Goal: Task Accomplishment & Management: Manage account settings

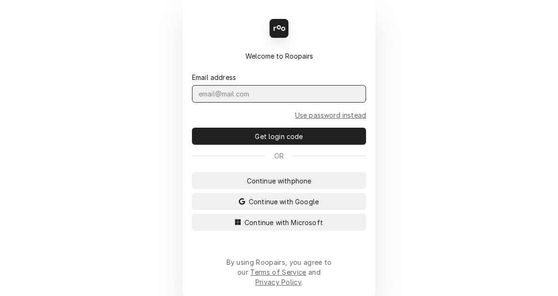
click at [245, 103] on input "Dynamic Content Wrapper" at bounding box center [279, 94] width 174 height 18
type input "kym.poarson@csi1.com"
click at [192, 214] on button "Continue with Microsoft" at bounding box center [279, 222] width 174 height 17
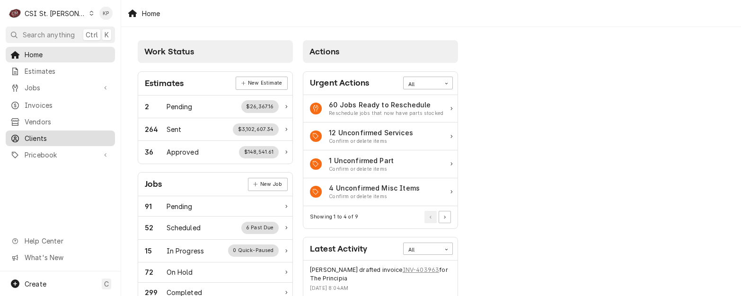
click at [35, 133] on span "Clients" at bounding box center [68, 138] width 86 height 10
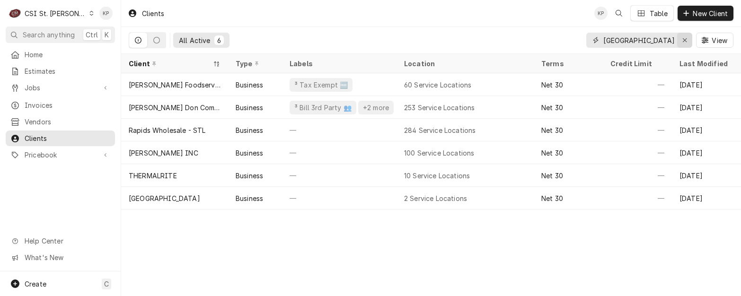
click at [683, 41] on icon "Erase input" at bounding box center [684, 40] width 5 height 7
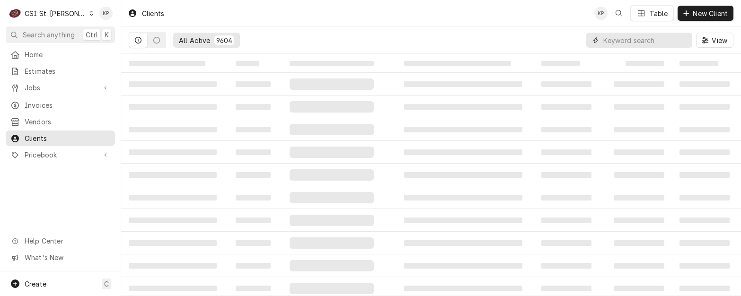
click at [638, 37] on input "Dynamic Content Wrapper" at bounding box center [645, 40] width 84 height 15
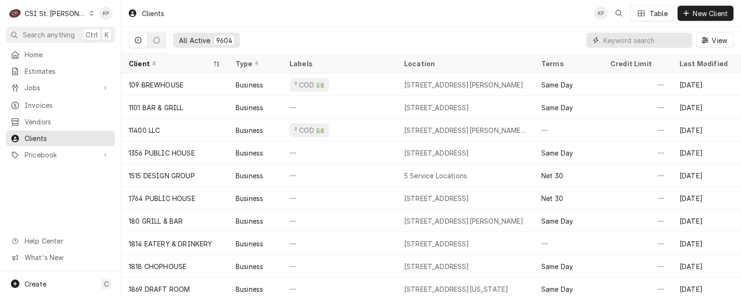
type input "q"
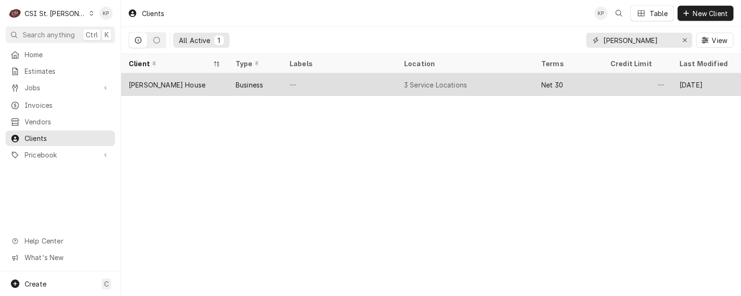
type input "[PERSON_NAME]"
click at [176, 82] on div "[PERSON_NAME] House" at bounding box center [167, 85] width 77 height 10
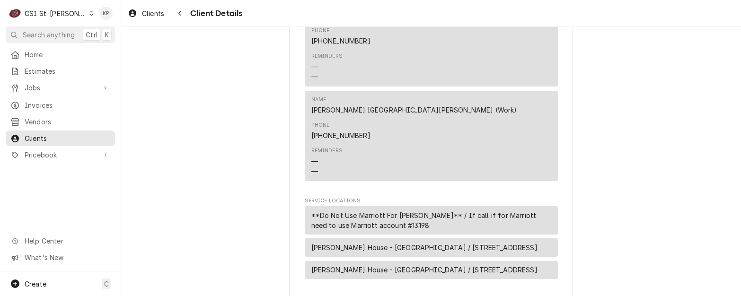
scroll to position [804, 0]
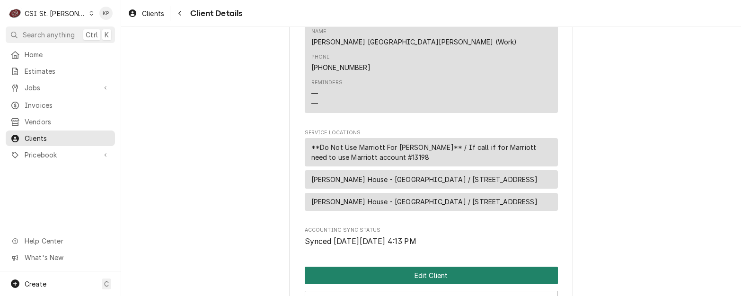
click at [442, 267] on button "Edit Client" at bounding box center [431, 276] width 253 height 18
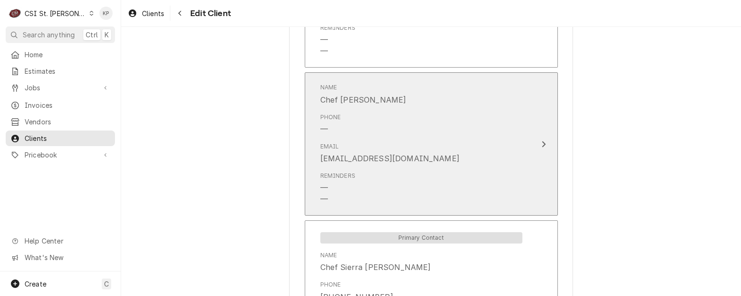
scroll to position [993, 0]
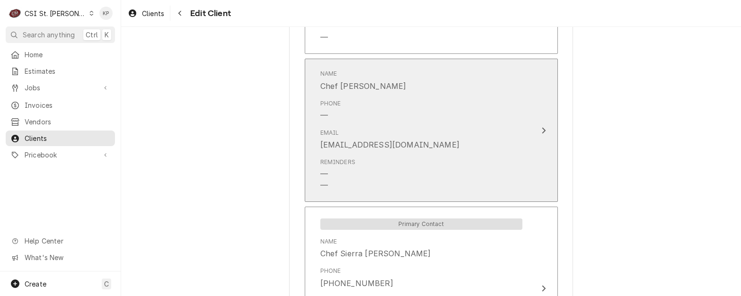
click at [541, 127] on icon "Update Contact" at bounding box center [543, 131] width 5 height 8
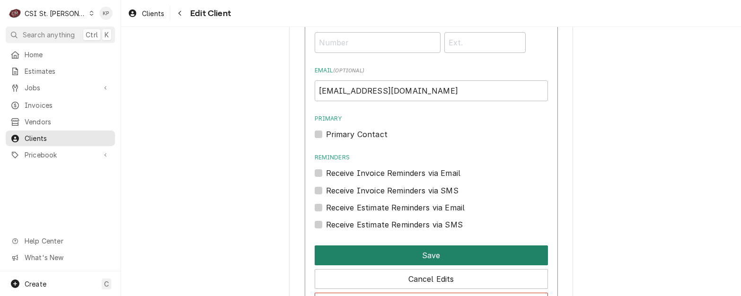
scroll to position [1135, 0]
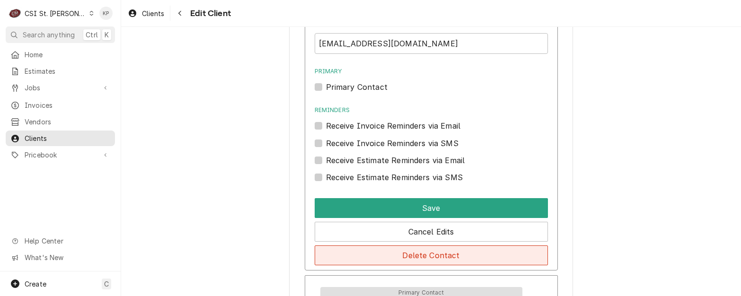
click at [418, 246] on button "Delete Contact" at bounding box center [431, 255] width 233 height 20
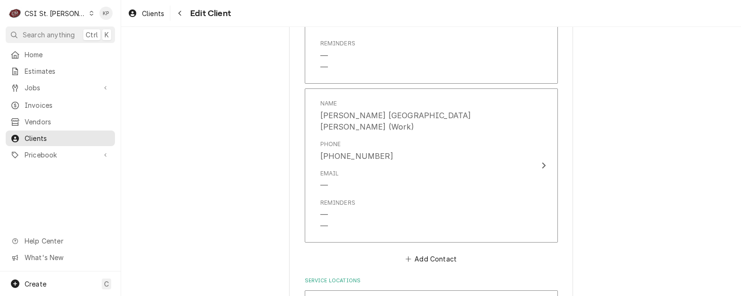
scroll to position [1486, 0]
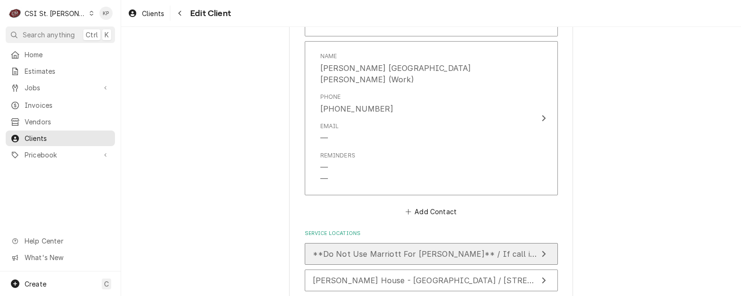
click at [433, 249] on span "**Do Not Use Marriott For Ruth's Chris** / If call if for Marriott need to use …" at bounding box center [518, 253] width 410 height 9
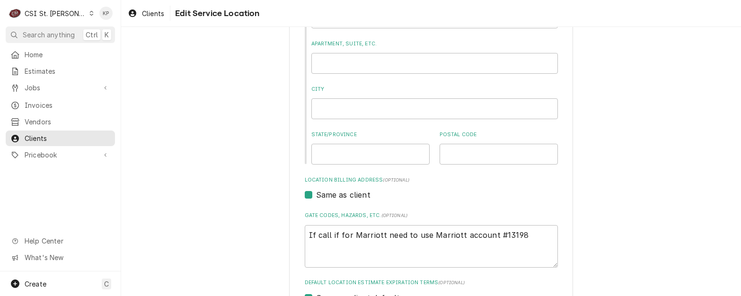
scroll to position [322, 0]
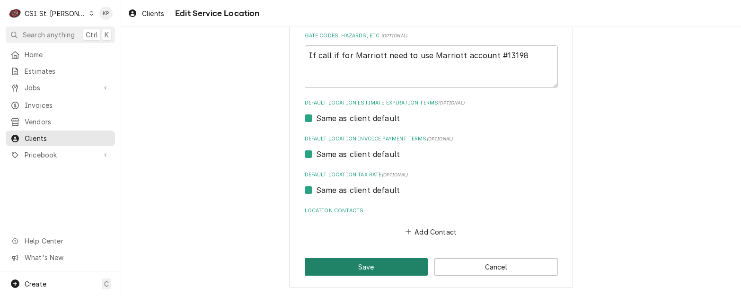
click at [381, 263] on button "Save" at bounding box center [366, 267] width 123 height 18
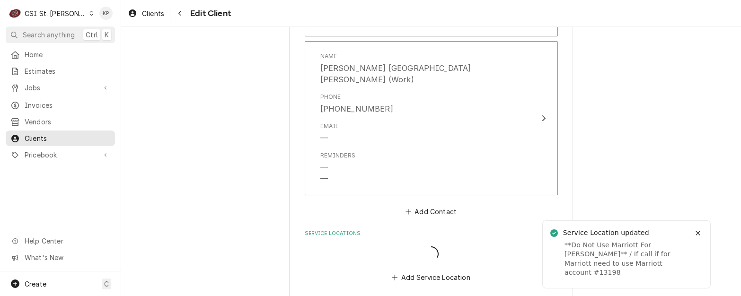
scroll to position [1475, 0]
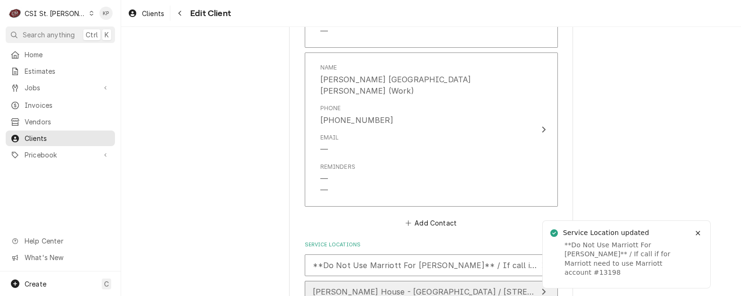
click at [422, 287] on span "Ruth's Chris Steak House - Chesterfield / 16493 Wild Horse Creek Rd, Chesterfie…" at bounding box center [447, 291] width 268 height 9
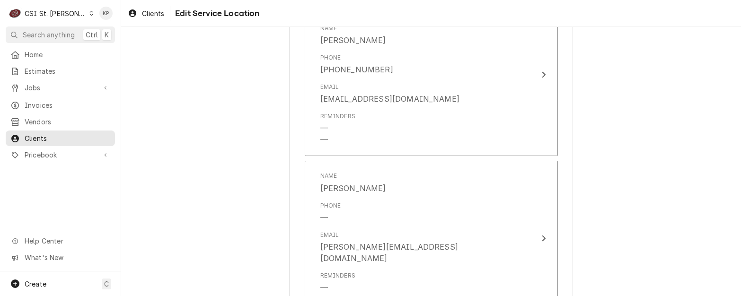
scroll to position [514, 0]
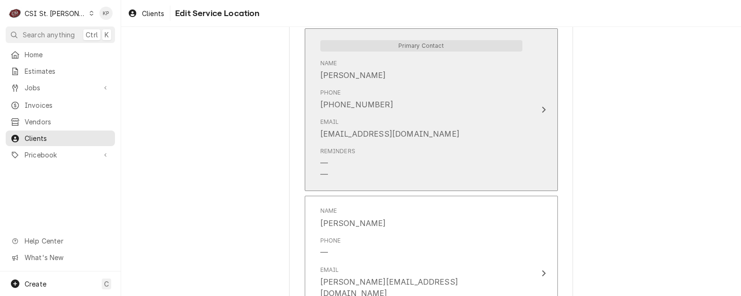
click at [541, 107] on icon "Update Contact" at bounding box center [543, 110] width 5 height 8
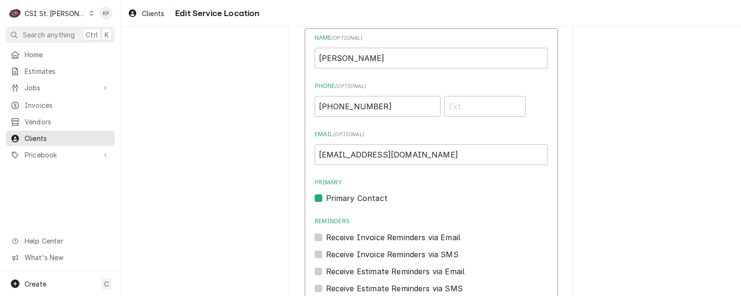
scroll to position [704, 0]
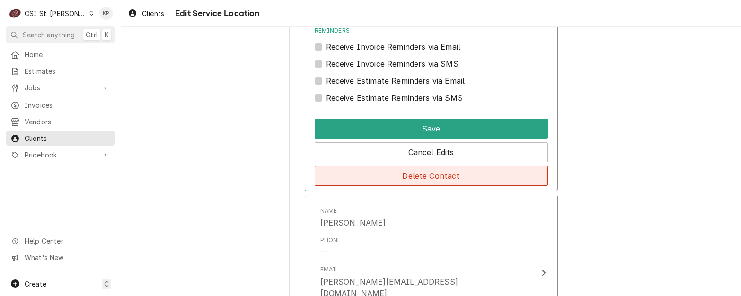
click at [403, 175] on button "Delete Contact" at bounding box center [431, 176] width 233 height 20
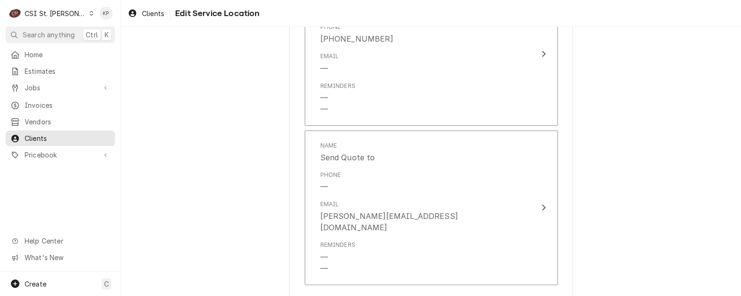
scroll to position [913, 0]
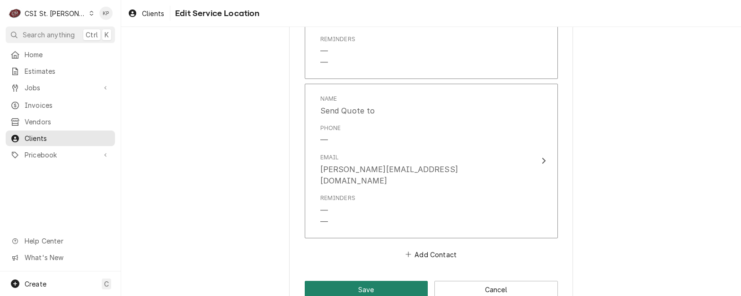
click at [383, 281] on button "Save" at bounding box center [366, 290] width 123 height 18
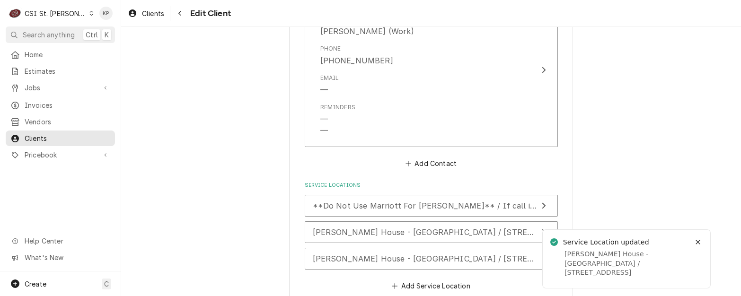
scroll to position [1554, 0]
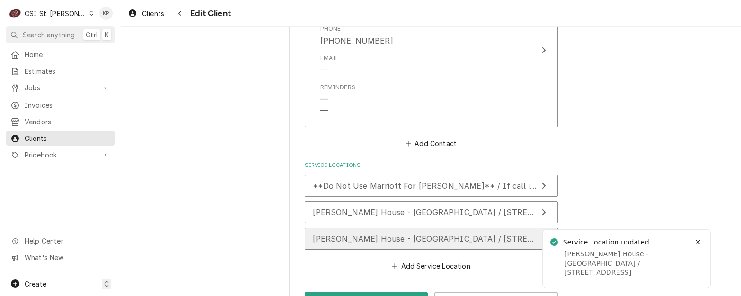
click at [380, 234] on span "Ruth's Chris Steak House - Downtown STL / 315 Chestnut St, St Louis, MO 63102" at bounding box center [447, 238] width 268 height 9
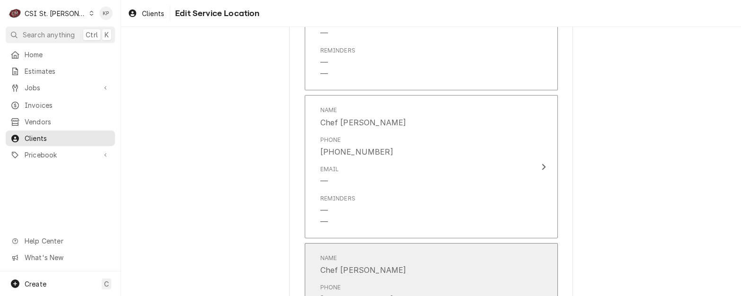
scroll to position [757, 0]
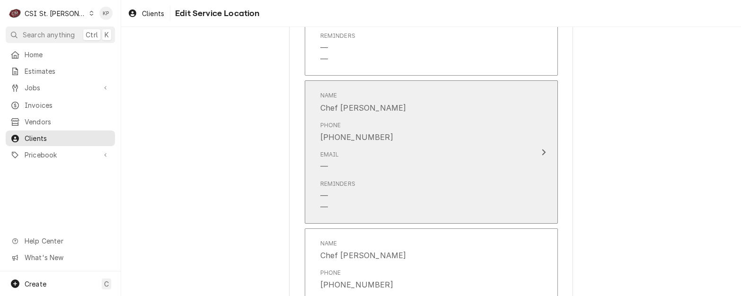
click at [541, 152] on icon "Update Contact" at bounding box center [543, 153] width 5 height 8
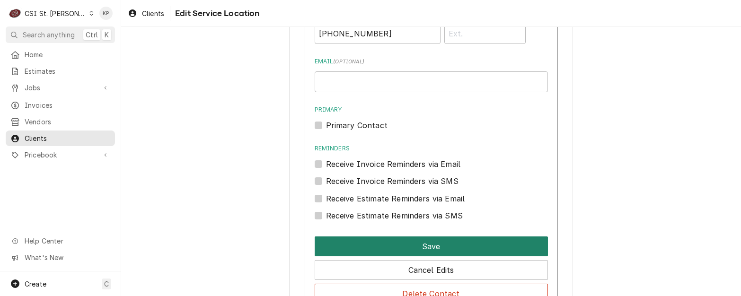
scroll to position [899, 0]
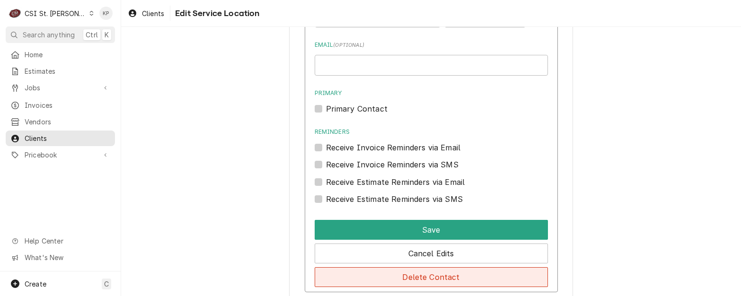
click at [395, 277] on button "Delete Contact" at bounding box center [431, 277] width 233 height 20
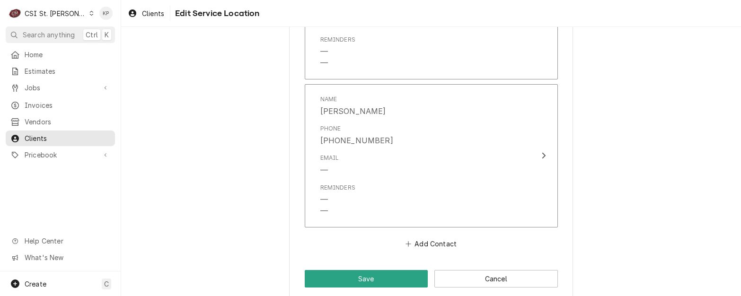
scroll to position [1524, 0]
click at [397, 270] on button "Save" at bounding box center [366, 279] width 123 height 18
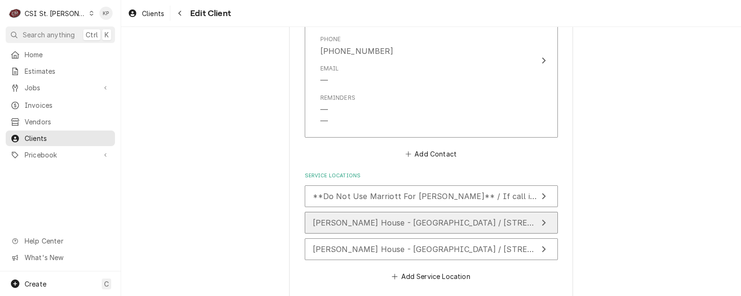
scroll to position [1554, 0]
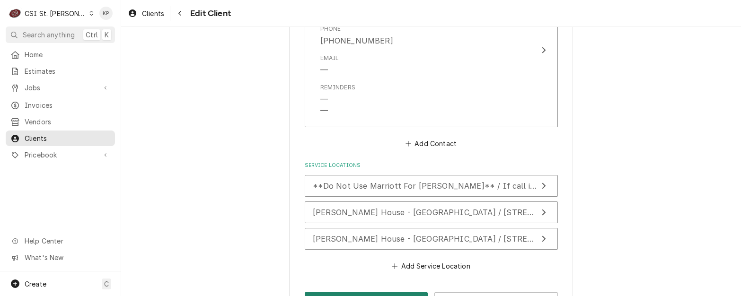
click at [390, 292] on button "Save" at bounding box center [366, 301] width 123 height 18
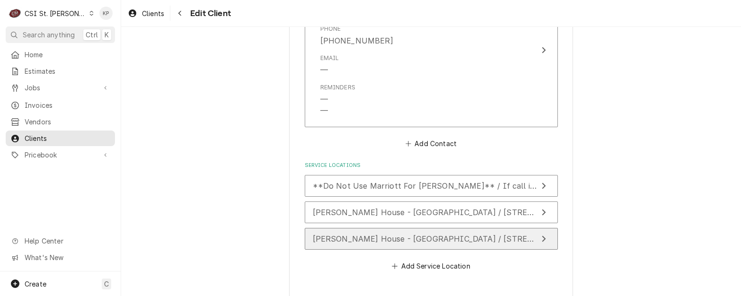
type textarea "x"
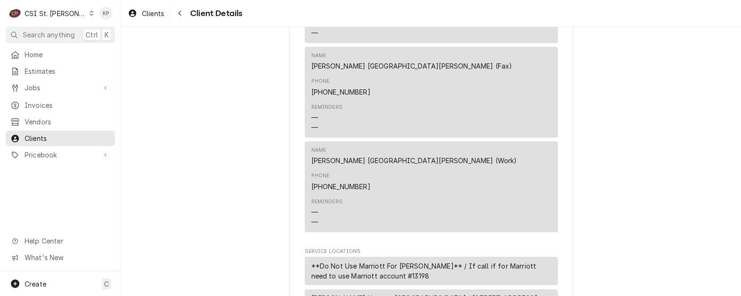
scroll to position [662, 0]
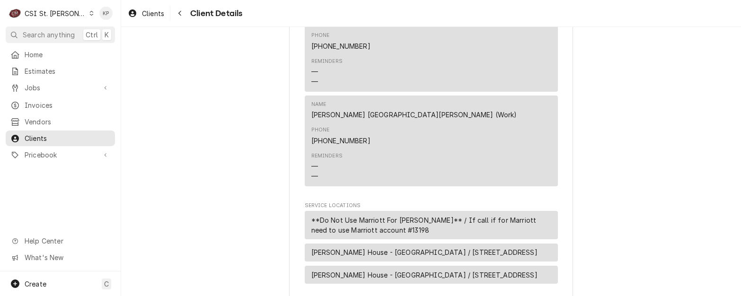
click at [427, 215] on span "**Do Not Use Marriott For [PERSON_NAME]** / If call if for Marriott need to use…" at bounding box center [431, 225] width 240 height 20
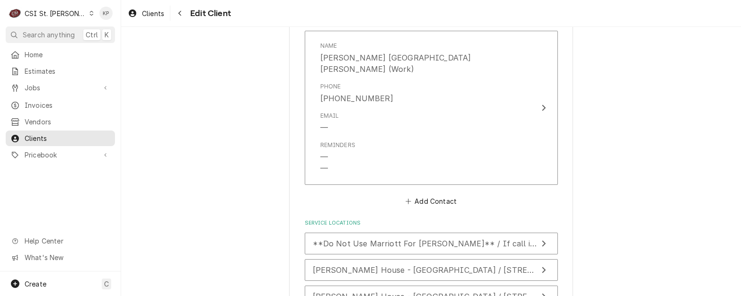
scroll to position [1514, 0]
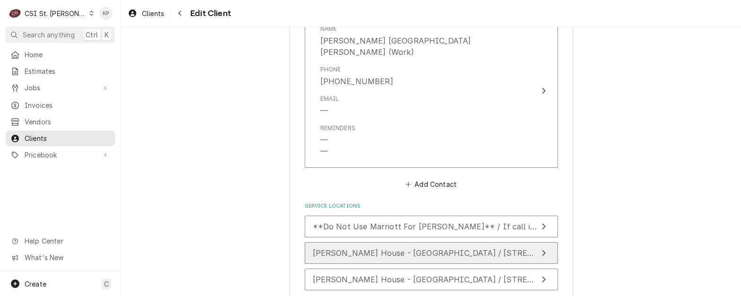
click at [413, 248] on span "Ruth's Chris Steak House - Chesterfield / 16493 Wild Horse Creek Rd, Chesterfie…" at bounding box center [447, 252] width 268 height 9
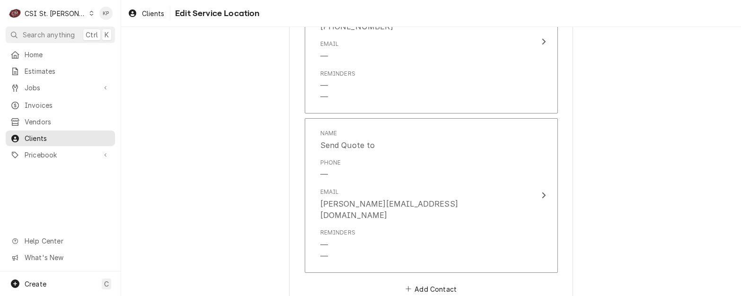
scroll to position [933, 0]
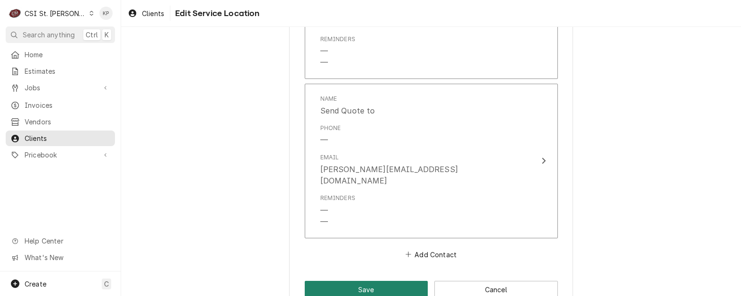
click at [400, 281] on button "Save" at bounding box center [366, 290] width 123 height 18
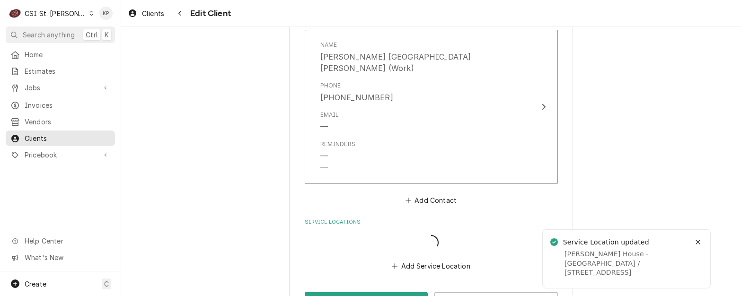
scroll to position [1498, 0]
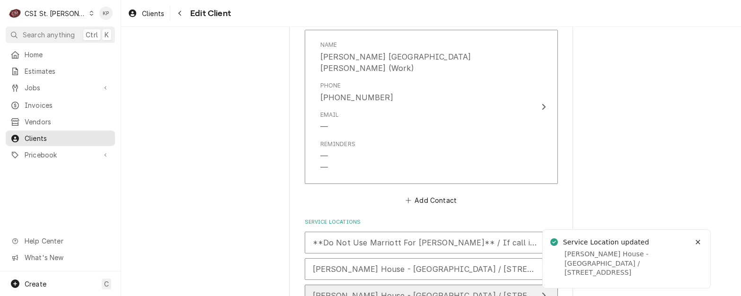
click at [397, 291] on span "Ruth's Chris Steak House - Downtown STL / 315 Chestnut St, St Louis, MO 63102" at bounding box center [447, 295] width 268 height 9
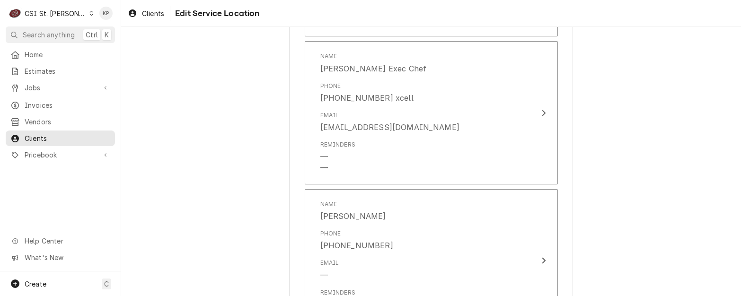
scroll to position [1514, 0]
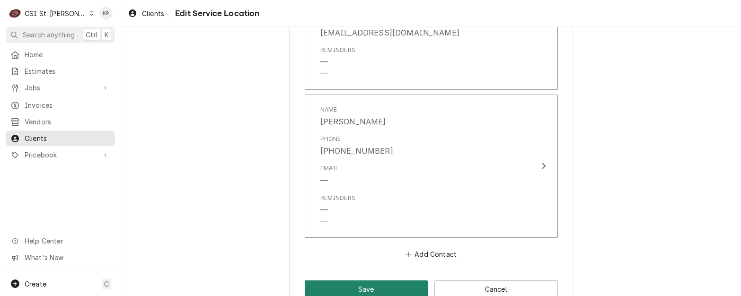
click at [396, 280] on button "Save" at bounding box center [366, 289] width 123 height 18
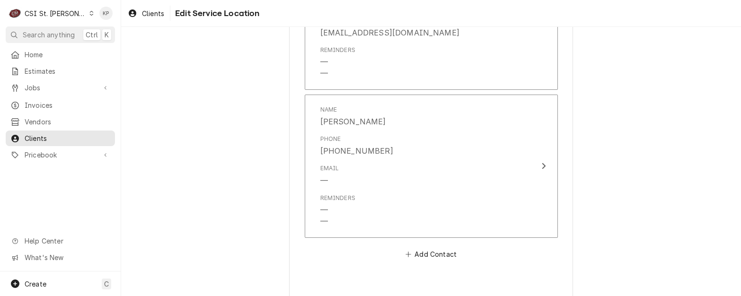
type textarea "x"
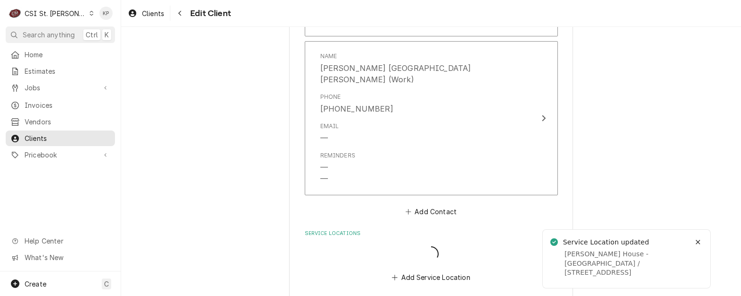
scroll to position [1486, 0]
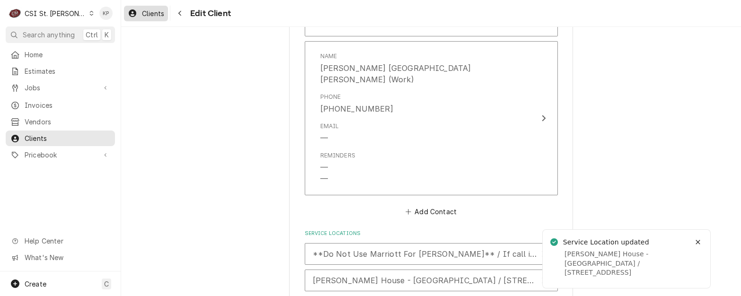
click at [156, 14] on span "Clients" at bounding box center [153, 14] width 22 height 10
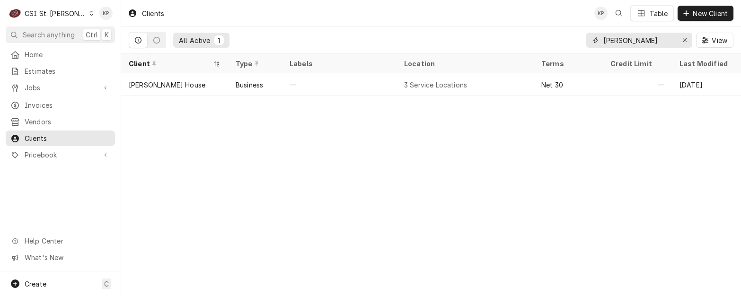
click at [683, 40] on icon "Erase input" at bounding box center [684, 40] width 5 height 7
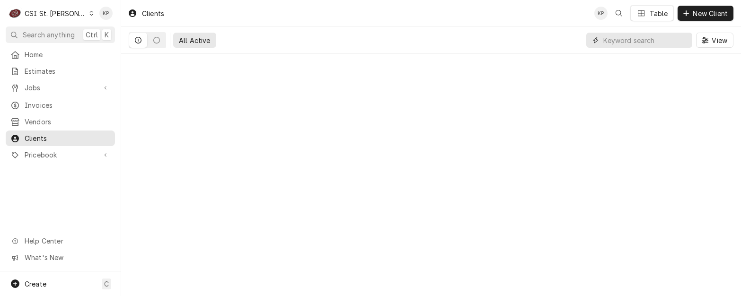
click at [642, 43] on input "Dynamic Content Wrapper" at bounding box center [645, 40] width 84 height 15
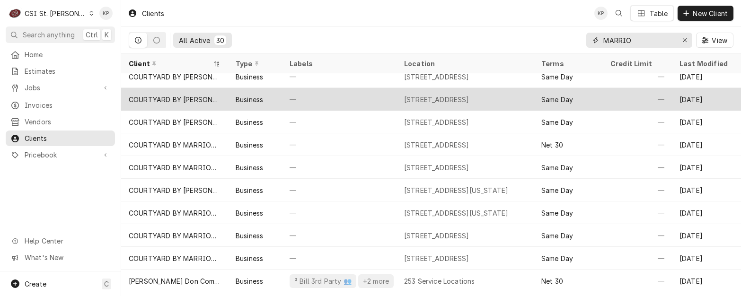
scroll to position [95, 0]
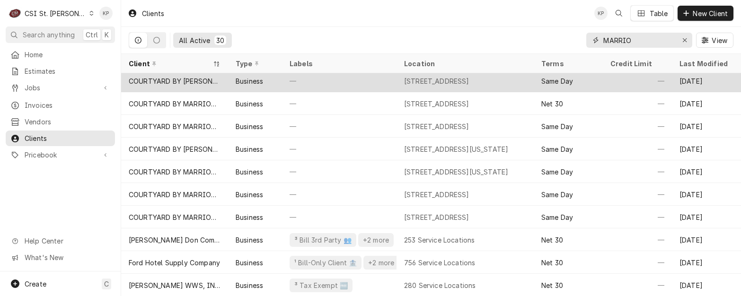
type input "MARRIO"
click at [466, 79] on div "[STREET_ADDRESS]" at bounding box center [436, 81] width 65 height 10
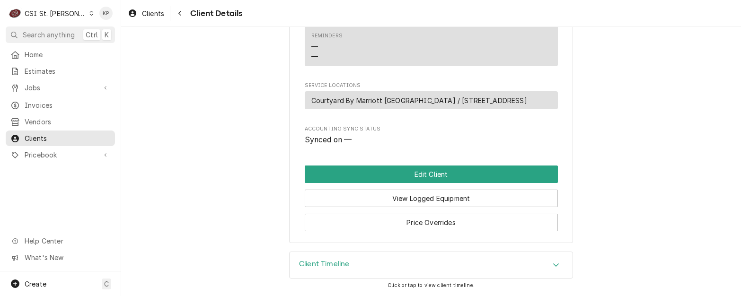
scroll to position [393, 0]
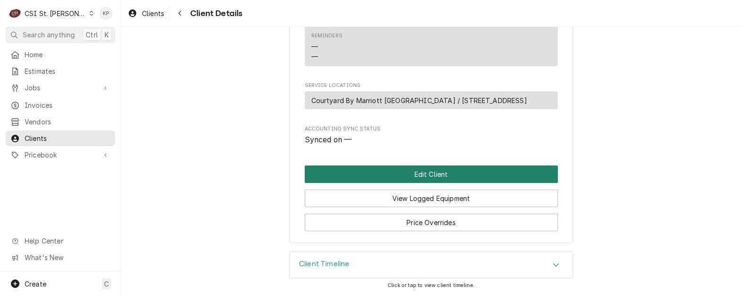
click at [451, 179] on button "Edit Client" at bounding box center [431, 175] width 253 height 18
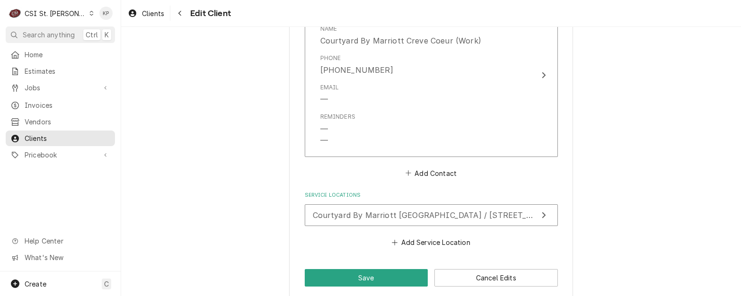
scroll to position [757, 0]
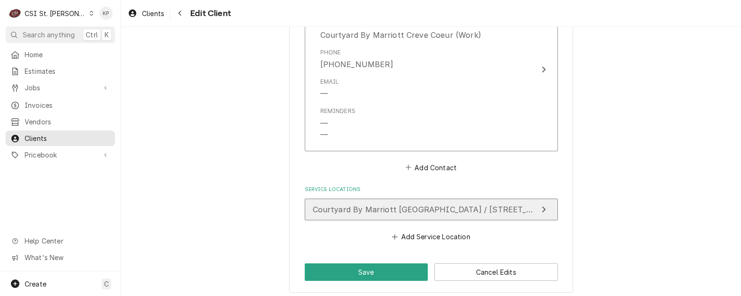
click at [455, 215] on div "Courtyard By Marriott Creve Coeur / 828 North New Ballas Road, Creve Coeur, MO …" at bounding box center [425, 209] width 225 height 11
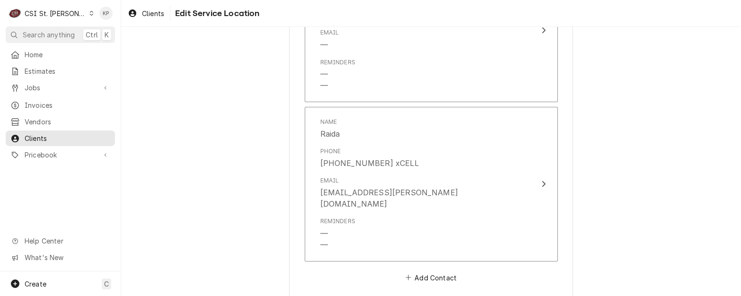
scroll to position [933, 0]
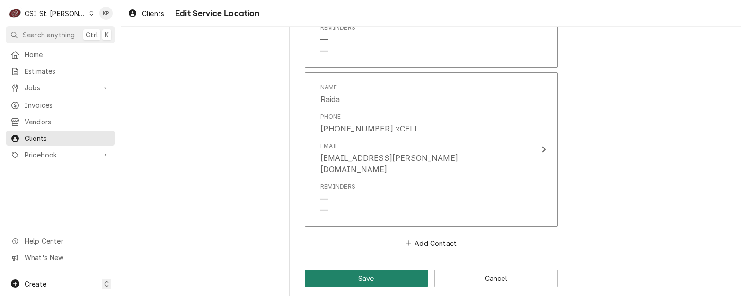
click at [378, 270] on button "Save" at bounding box center [366, 279] width 123 height 18
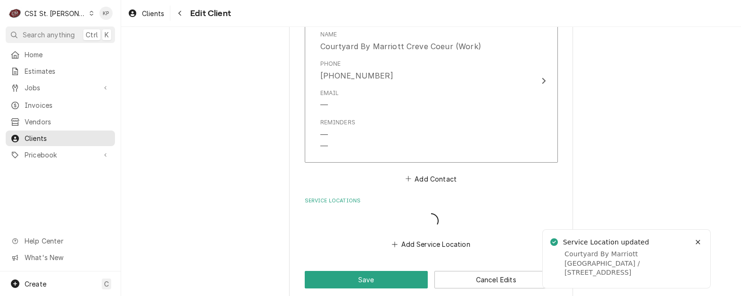
scroll to position [745, 0]
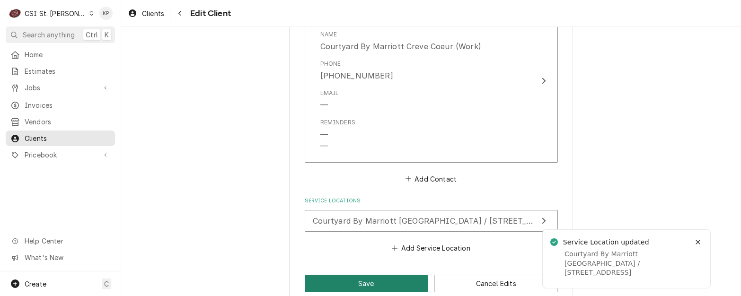
click at [372, 280] on button "Save" at bounding box center [366, 284] width 123 height 18
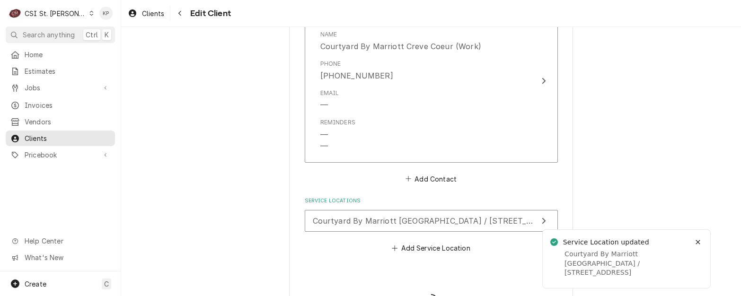
type textarea "x"
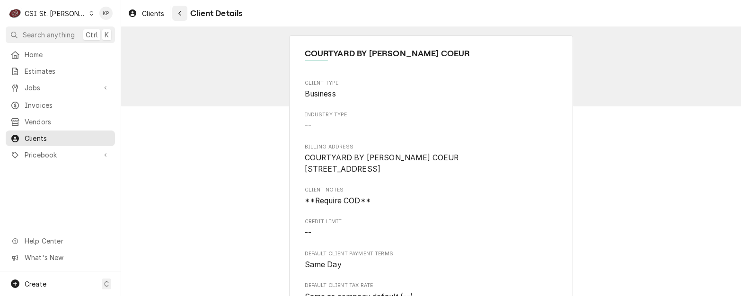
drag, startPoint x: 151, startPoint y: 13, endPoint x: 182, endPoint y: 14, distance: 31.3
click at [151, 13] on span "Clients" at bounding box center [153, 14] width 22 height 10
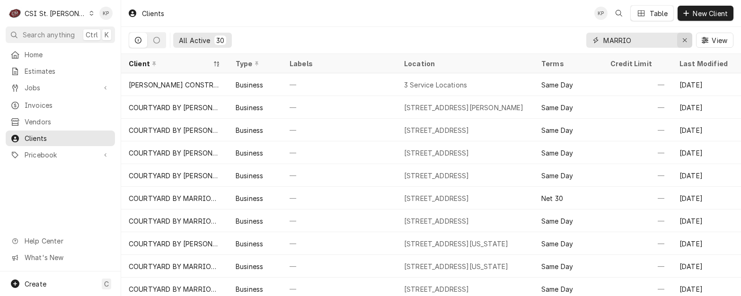
click at [684, 40] on icon "Erase input" at bounding box center [684, 40] width 5 height 7
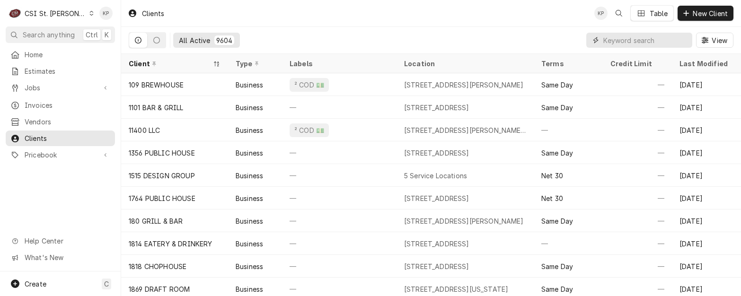
paste input "MARRIOTT AT [GEOGRAPHIC_DATA]"
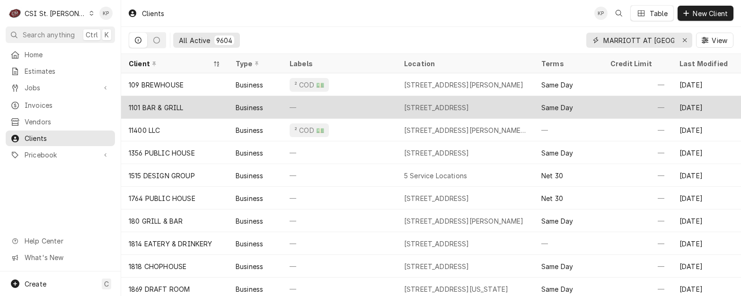
scroll to position [0, 29]
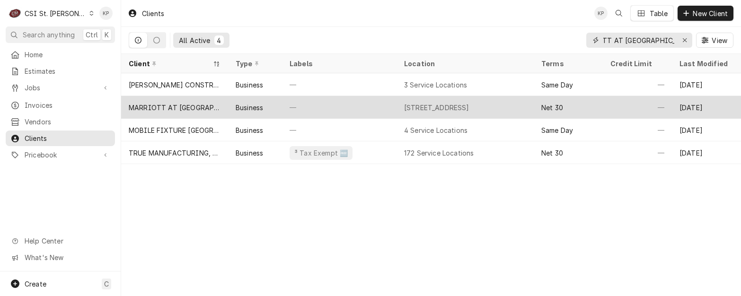
type input "MARRIOTT AT [GEOGRAPHIC_DATA]"
click at [159, 103] on div "MARRIOTT AT [GEOGRAPHIC_DATA]" at bounding box center [175, 108] width 92 height 10
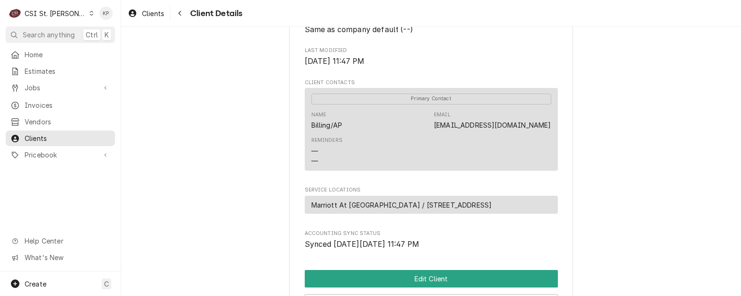
scroll to position [284, 0]
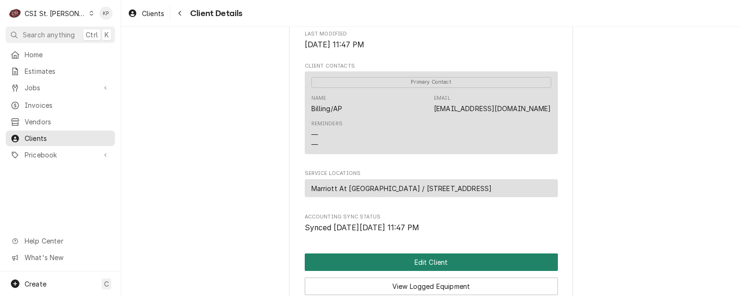
click at [418, 271] on button "Edit Client" at bounding box center [431, 263] width 253 height 18
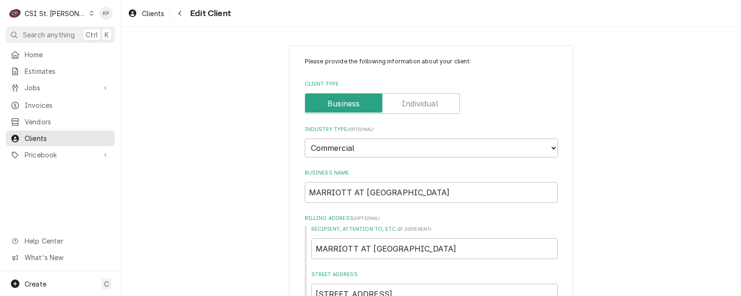
type textarea "x"
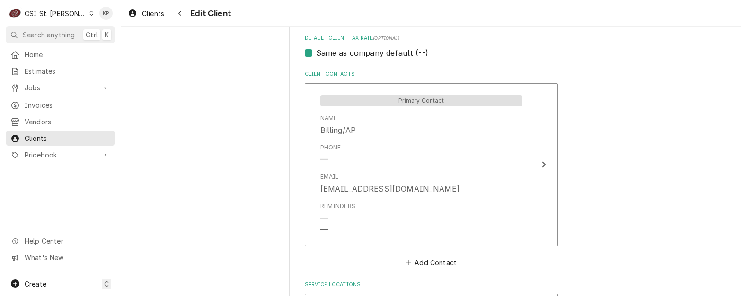
scroll to position [662, 0]
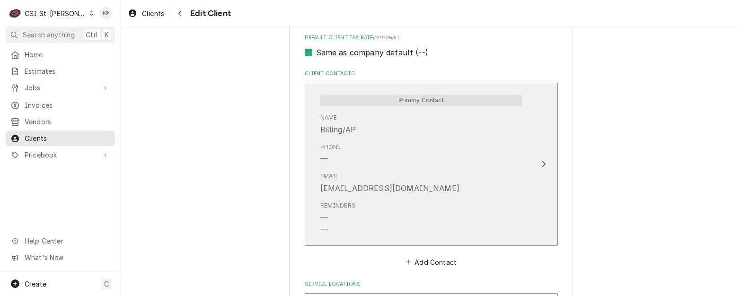
click at [541, 163] on icon "Update Contact" at bounding box center [543, 164] width 5 height 8
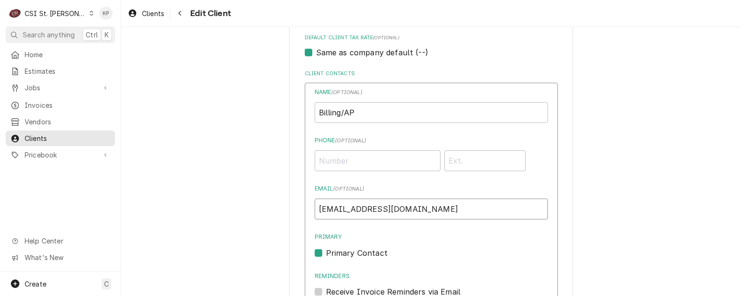
drag, startPoint x: 404, startPoint y: 210, endPoint x: 283, endPoint y: 208, distance: 121.6
paste input "ap@primehg.com"
type input "ap@primehg.com"
click at [398, 236] on label "Primary" at bounding box center [431, 237] width 233 height 9
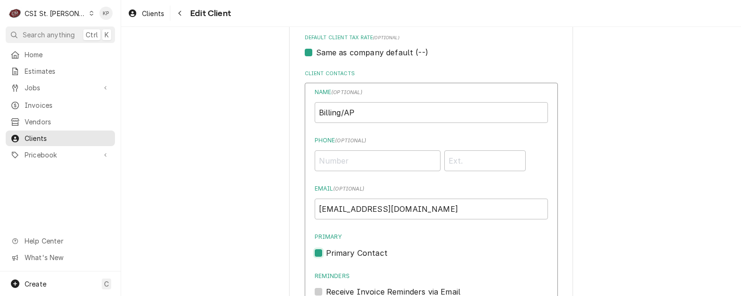
click at [398, 247] on input "Primary" at bounding box center [442, 257] width 233 height 21
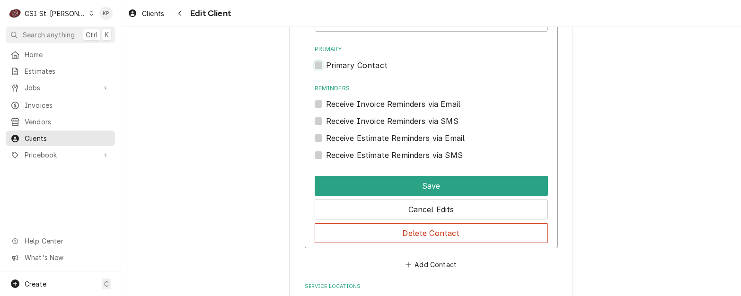
scroll to position [851, 0]
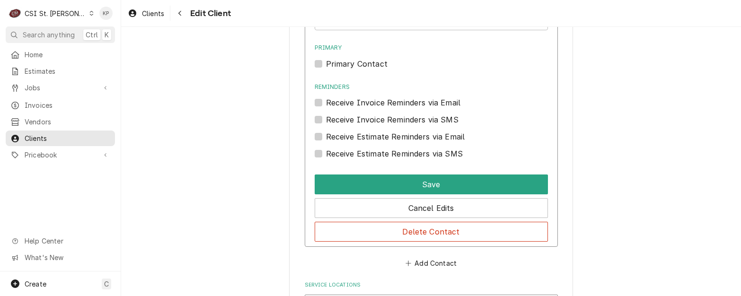
click at [326, 61] on label "Primary Contact" at bounding box center [356, 63] width 61 height 11
click at [326, 61] on input "Primary" at bounding box center [442, 68] width 233 height 21
checkbox input "true"
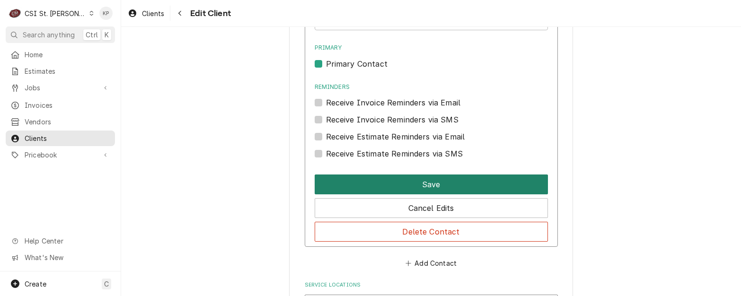
click at [350, 181] on button "Save" at bounding box center [431, 185] width 233 height 20
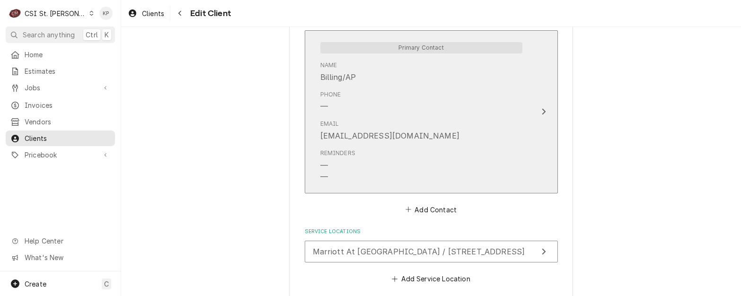
scroll to position [762, 0]
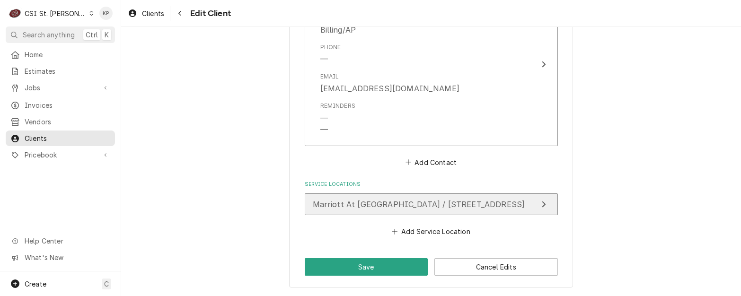
click at [408, 203] on span "Marriott At Chesterfield / 16461 Wild Horse Creek Rd, Chesterfield, MO 63017" at bounding box center [419, 204] width 212 height 9
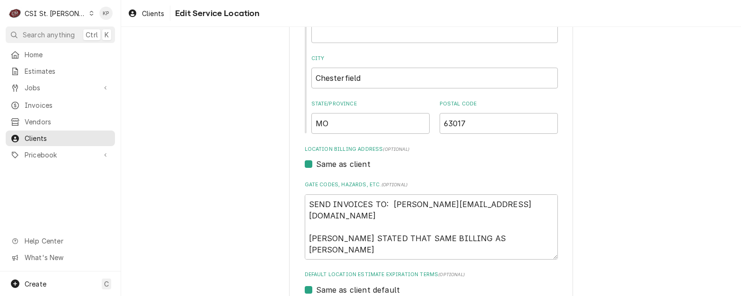
scroll to position [189, 0]
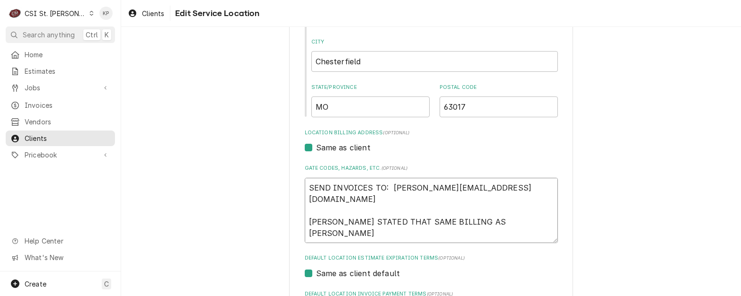
drag, startPoint x: 524, startPoint y: 208, endPoint x: 305, endPoint y: 210, distance: 219.5
click at [305, 210] on textarea "SEND INVOICES TO: CHUCKS@RUTHSCHRIS.US CHUCK STATED THAT SAME BILLING AS RUTH C…" at bounding box center [431, 210] width 253 height 65
type textarea "x"
type textarea "SEND INVOICES TO: CHUCKS@RUTHSCHRIS.US SEND QUOTES TO: Samanthak@primehg.com"
drag, startPoint x: 390, startPoint y: 187, endPoint x: 491, endPoint y: 193, distance: 100.9
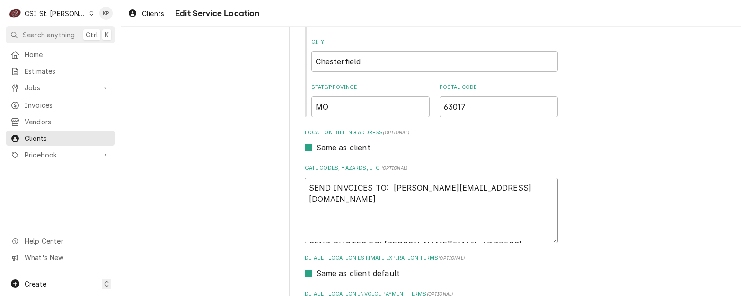
click at [496, 193] on textarea "SEND INVOICES TO: CHUCKS@RUTHSCHRIS.US SEND QUOTES TO: Samanthak@primehg.com" at bounding box center [431, 210] width 253 height 65
type textarea "x"
type textarea "SEND INVOICES TO: C SEND QUOTES TO: Samanthak@primehg.com"
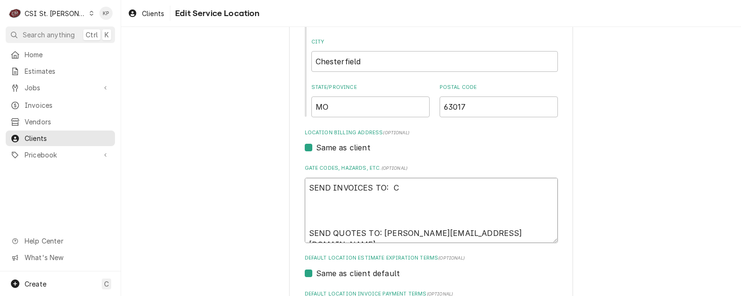
type textarea "x"
type textarea "SEND INVOICES TO: SEND QUOTES TO: Samanthak@primehg.com"
paste textarea "ap@primehg.com"
type textarea "x"
type textarea "SEND INVOICES TO: ap@primehg.com SEND QUOTES TO: Samanthak@primehg.com"
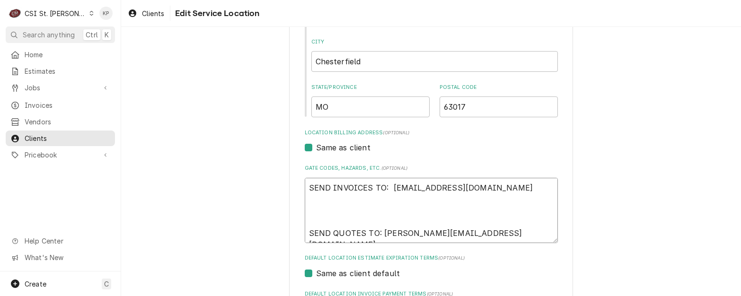
click at [455, 189] on textarea "SEND INVOICES TO: ap@primehg.com SEND QUOTES TO: Samanthak@primehg.com" at bounding box center [431, 210] width 253 height 65
type textarea "x"
type textarea "SEND INVOICES TO: ap@primehg.com SEND QUOTES TO: Samanthak@primehg.com"
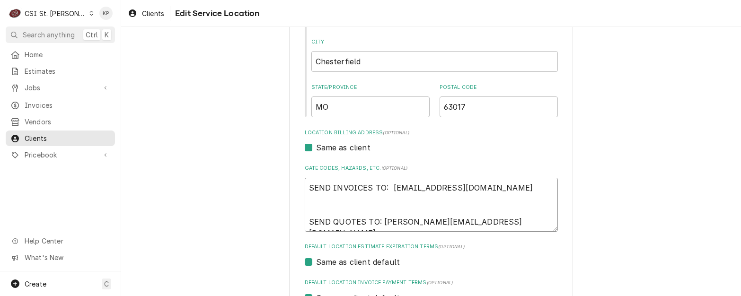
type textarea "x"
type textarea "SEND INVOICES TO: ap@primehg.com SEND QUOTES TO: Samanthak@primehg.com"
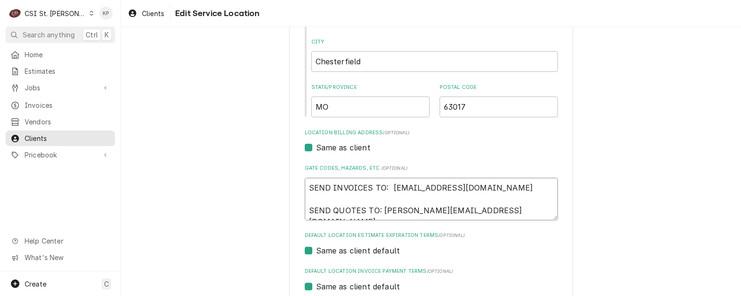
type textarea "x"
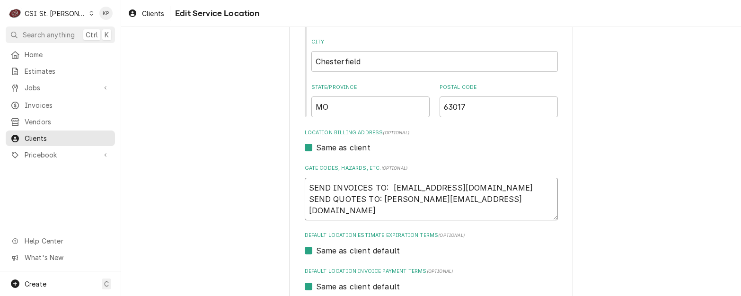
type textarea "SEND INVOICES TO: ap@primehg.com SEND QUOTES TO: Samanthak@primehg.com"
click at [488, 246] on div "Same as client default" at bounding box center [431, 250] width 253 height 11
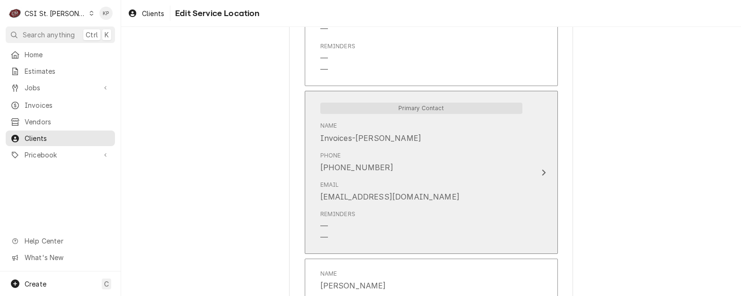
scroll to position [615, 0]
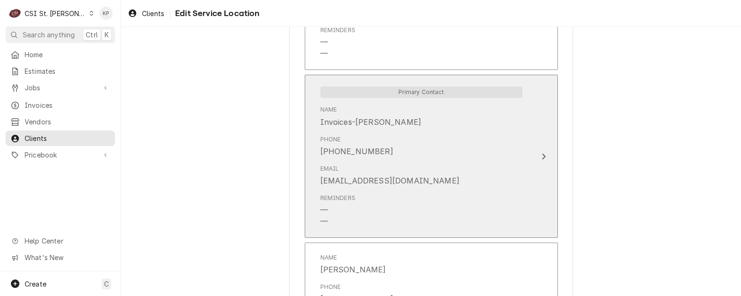
click at [542, 157] on icon "Update Contact" at bounding box center [544, 156] width 4 height 6
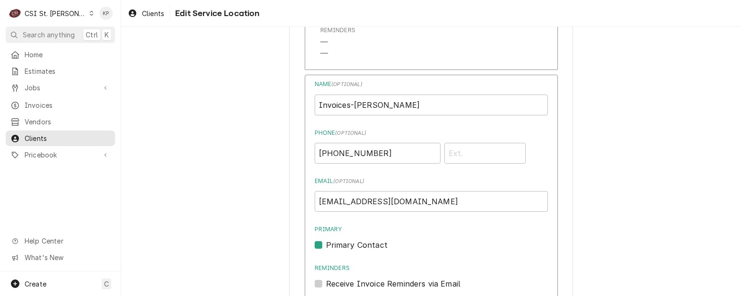
drag, startPoint x: 315, startPoint y: 243, endPoint x: 336, endPoint y: 248, distance: 22.3
click at [326, 244] on label "Primary Contact" at bounding box center [356, 244] width 61 height 11
click at [326, 244] on input "Primary" at bounding box center [442, 249] width 233 height 21
checkbox input "false"
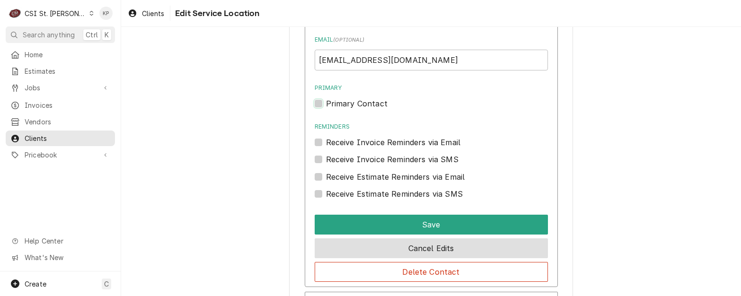
scroll to position [757, 0]
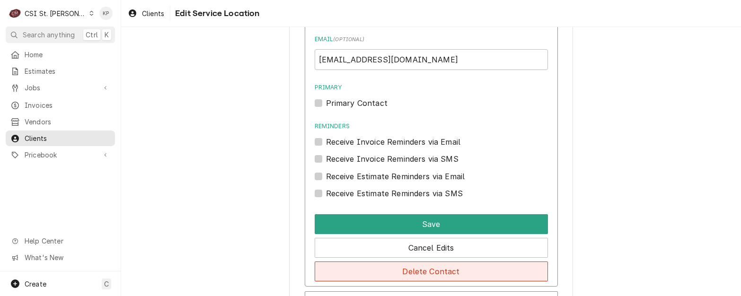
click at [371, 269] on button "Delete Contact" at bounding box center [431, 272] width 233 height 20
type textarea "x"
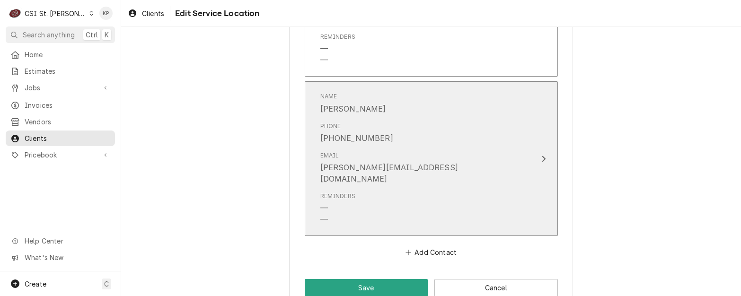
scroll to position [618, 0]
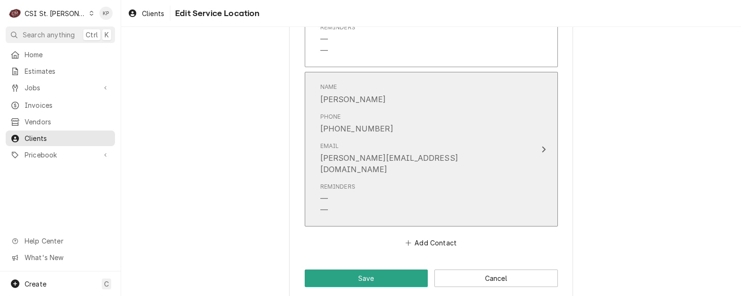
click at [456, 130] on div "Phone (727) 637-7144" at bounding box center [421, 123] width 202 height 29
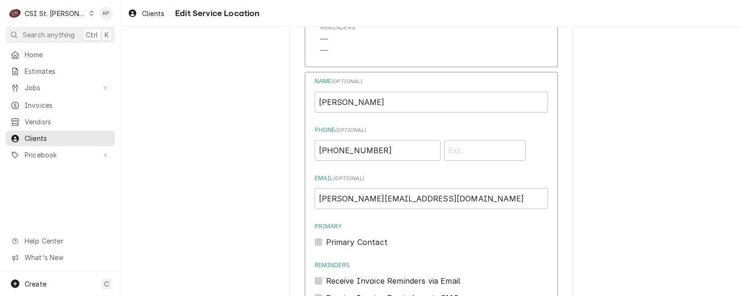
click at [326, 239] on label "Primary Contact" at bounding box center [356, 242] width 61 height 11
click at [326, 239] on input "Primary" at bounding box center [442, 247] width 233 height 21
checkbox input "true"
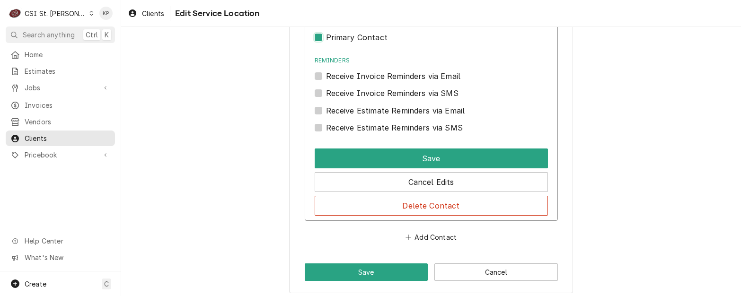
scroll to position [828, 0]
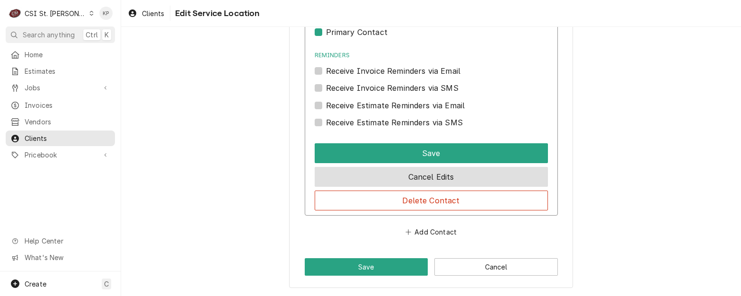
click at [388, 174] on button "Cancel Edits" at bounding box center [431, 177] width 233 height 20
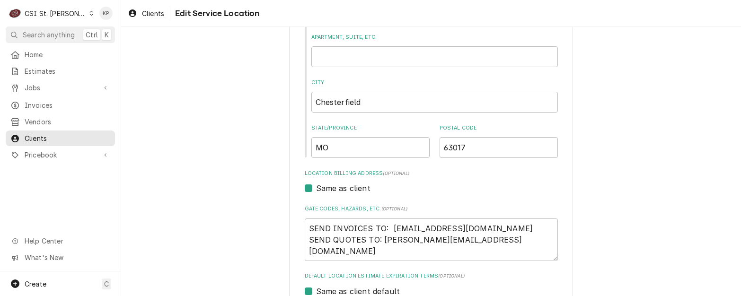
scroll to position [145, 0]
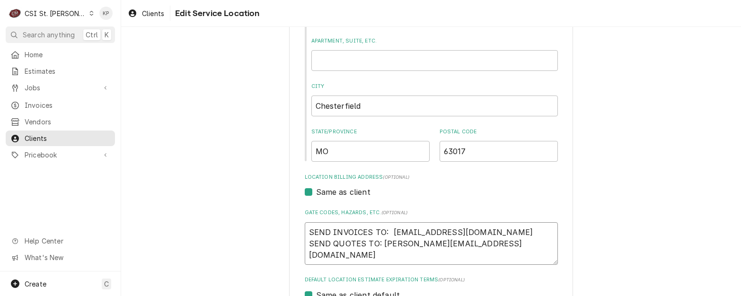
drag, startPoint x: 450, startPoint y: 233, endPoint x: 388, endPoint y: 231, distance: 62.0
click at [388, 231] on textarea "SEND INVOICES TO: ap@primehg.com SEND QUOTES TO: Samanthak@primehg.com" at bounding box center [431, 243] width 253 height 43
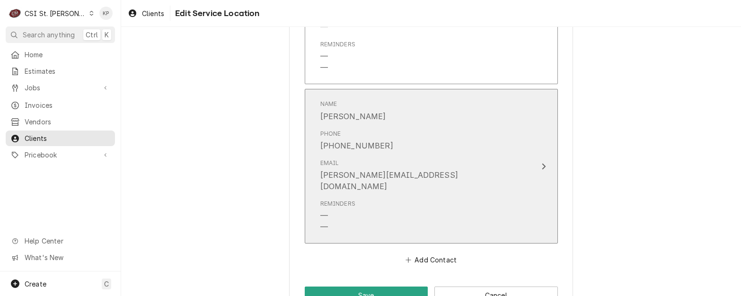
scroll to position [618, 0]
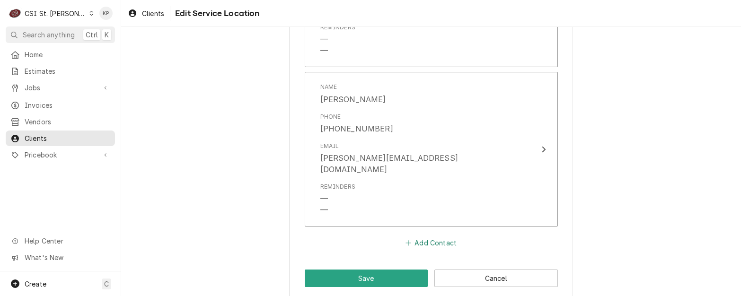
click at [421, 237] on button "Add Contact" at bounding box center [430, 243] width 54 height 13
type textarea "x"
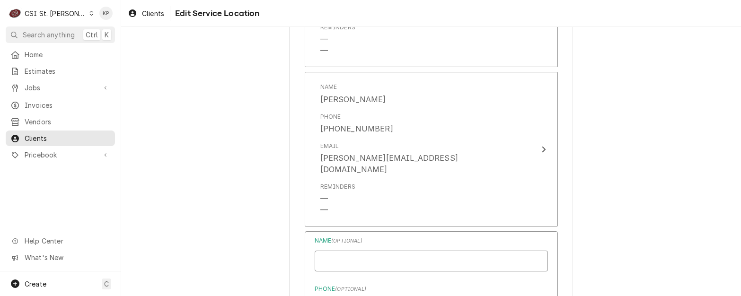
click at [339, 251] on input "Location Name ( optional )" at bounding box center [431, 261] width 233 height 21
paste input "ap@primehg.com"
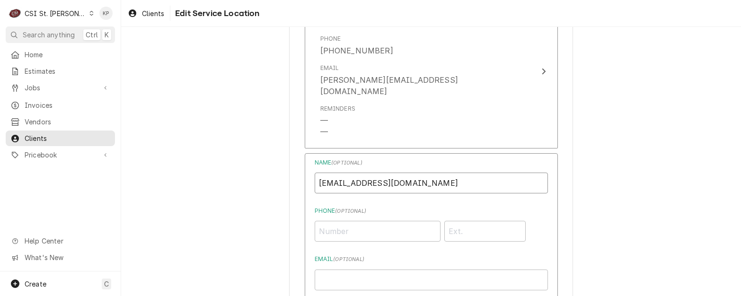
scroll to position [712, 0]
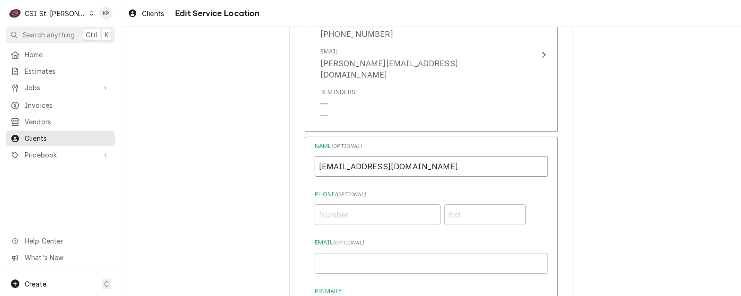
type input "ap@primehg.com"
click at [339, 253] on input "Email ( optional )" at bounding box center [431, 263] width 233 height 21
paste input "ap@primehg.com"
type input "ap@primehg.com"
drag, startPoint x: 323, startPoint y: 156, endPoint x: 388, endPoint y: 157, distance: 65.3
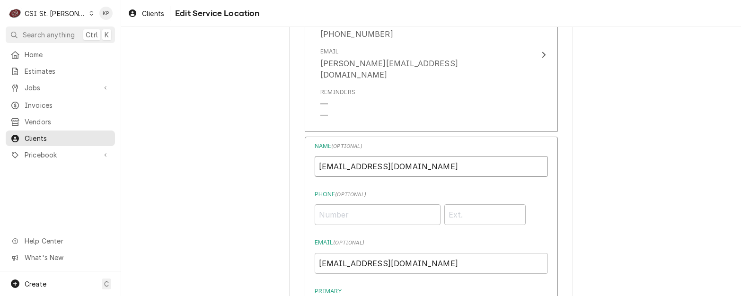
click at [388, 157] on input "ap@primehg.com" at bounding box center [431, 166] width 233 height 21
type input "ap"
click at [394, 274] on div "Name ( optional ) ap Phone ( optional ) Email ( optional ) ap@primehg.com Prima…" at bounding box center [431, 272] width 233 height 261
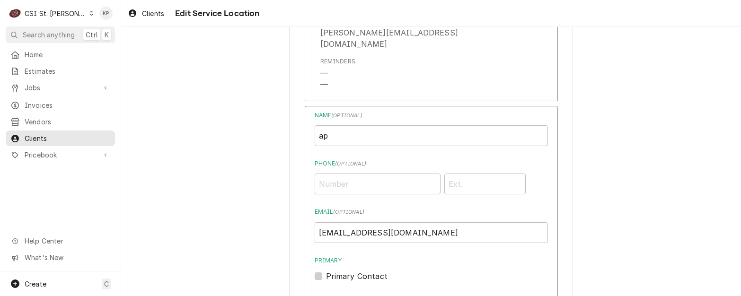
scroll to position [760, 0]
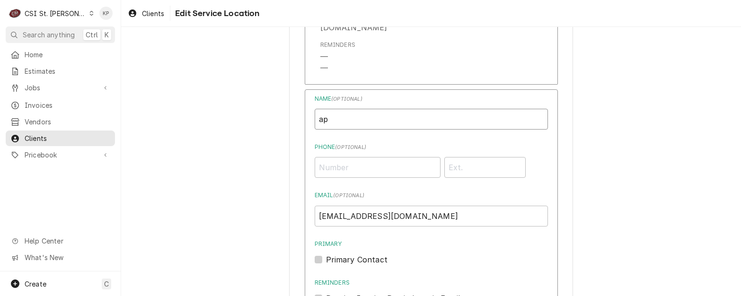
drag, startPoint x: 331, startPoint y: 108, endPoint x: 279, endPoint y: 102, distance: 52.8
click at [384, 109] on input "ACCOUNTS PAYABLE" at bounding box center [431, 119] width 233 height 21
drag, startPoint x: 384, startPoint y: 109, endPoint x: 524, endPoint y: 105, distance: 140.5
click at [524, 109] on input "ACCOUNTS PAYABLE" at bounding box center [431, 119] width 233 height 21
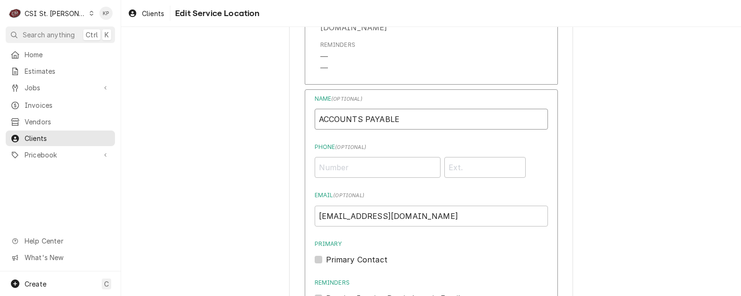
type input "ACCOUNTS PAYABLE"
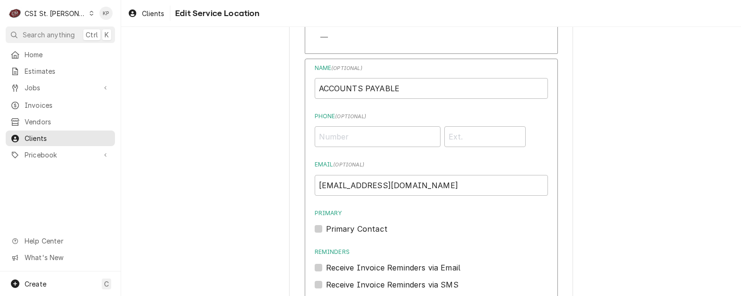
scroll to position [807, 0]
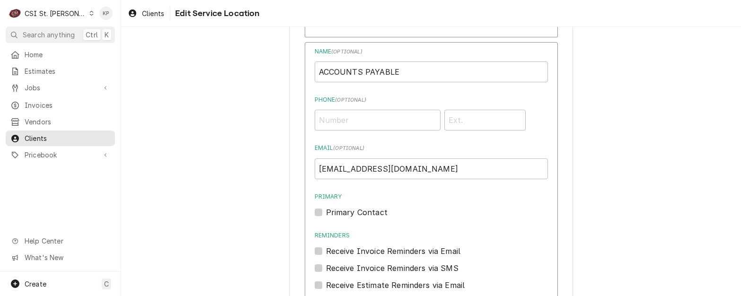
click at [326, 207] on label "Primary Contact" at bounding box center [356, 212] width 61 height 11
click at [326, 207] on input "Primary" at bounding box center [442, 217] width 233 height 21
checkbox input "true"
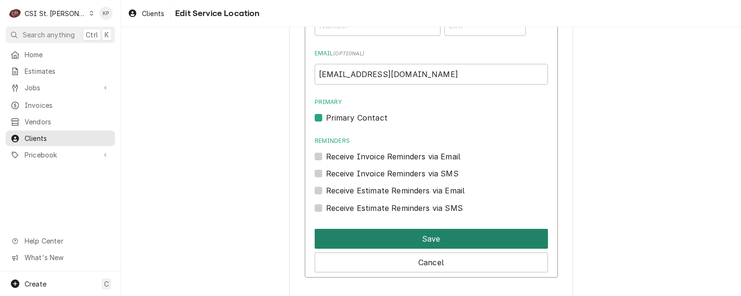
click at [374, 229] on button "Save" at bounding box center [431, 239] width 233 height 20
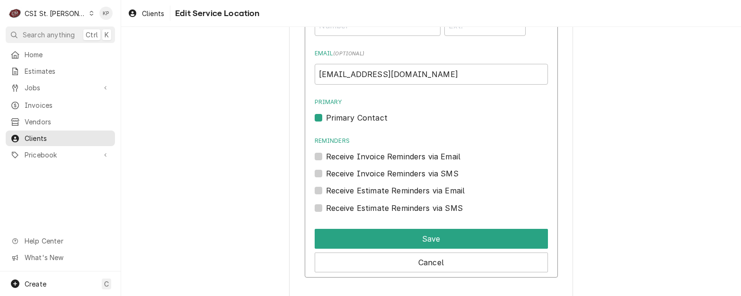
scroll to position [785, 0]
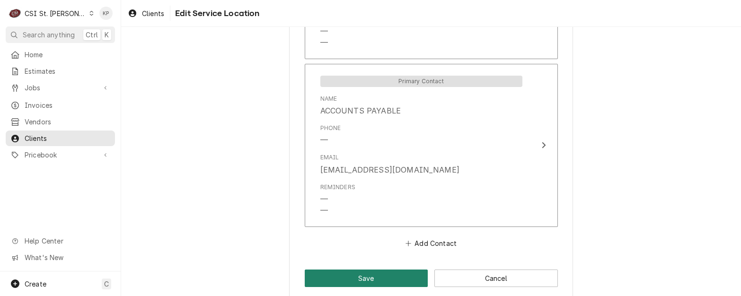
click at [387, 270] on button "Save" at bounding box center [366, 279] width 123 height 18
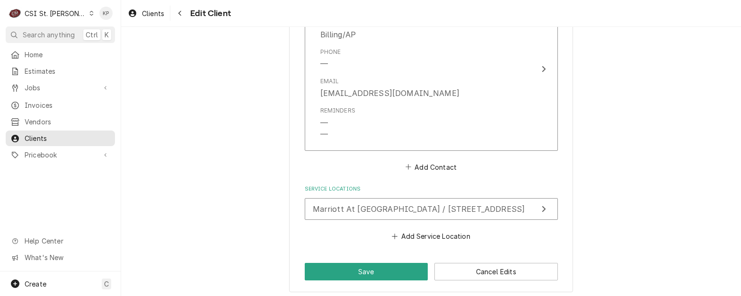
scroll to position [762, 0]
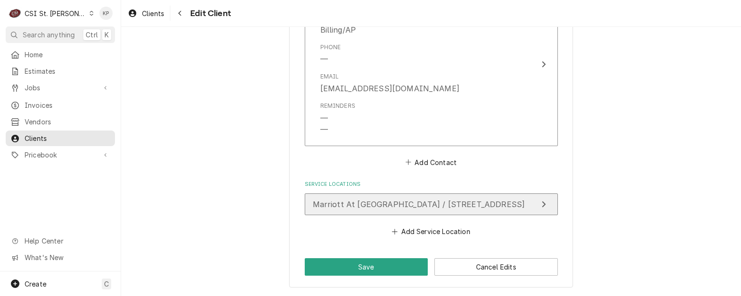
click at [433, 205] on span "Marriott At Chesterfield / 16461 Wild Horse Creek Rd, Chesterfield, MO 63017" at bounding box center [419, 204] width 212 height 9
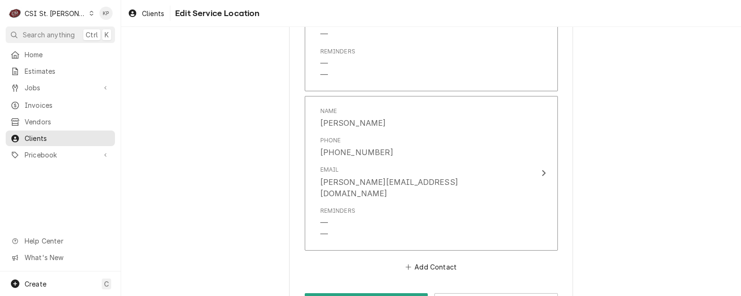
scroll to position [785, 0]
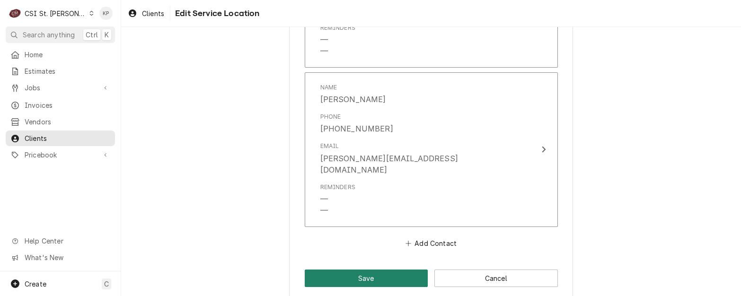
click at [368, 270] on button "Save" at bounding box center [366, 279] width 123 height 18
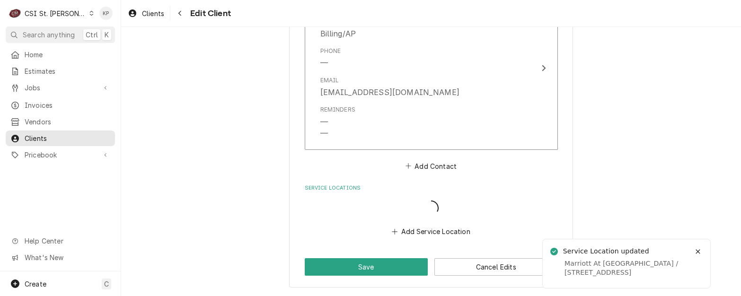
scroll to position [751, 0]
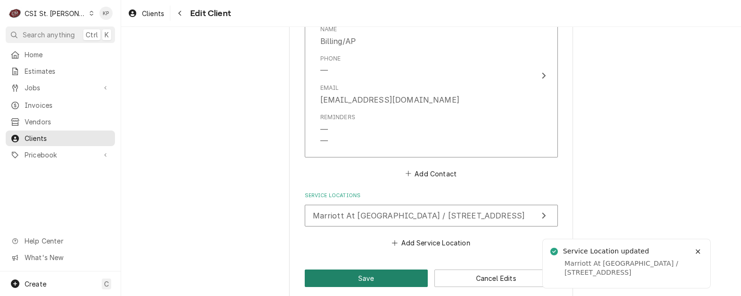
click at [348, 280] on button "Save" at bounding box center [366, 279] width 123 height 18
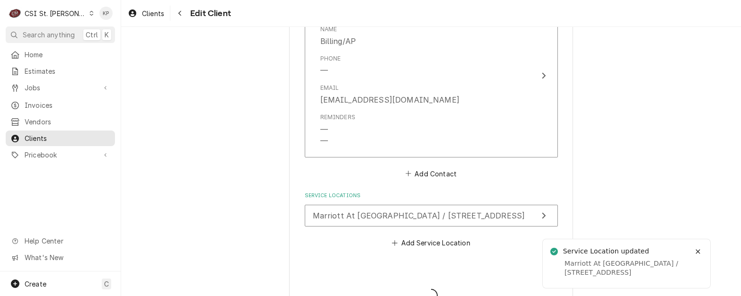
type textarea "x"
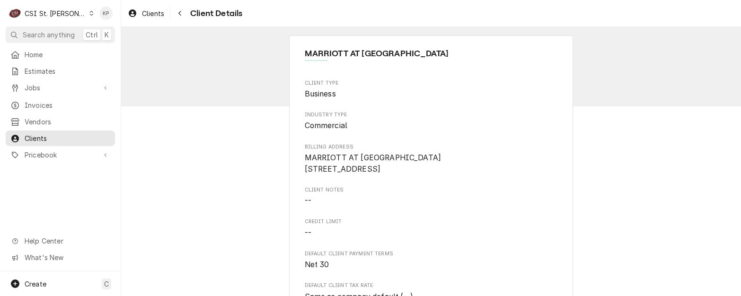
drag, startPoint x: 55, startPoint y: 100, endPoint x: 211, endPoint y: 104, distance: 156.1
click at [55, 100] on span "Invoices" at bounding box center [68, 105] width 86 height 10
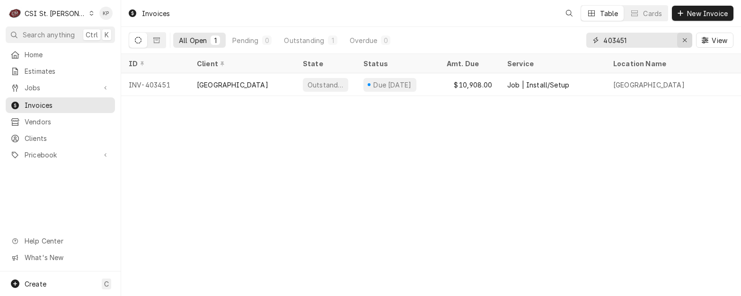
click at [683, 39] on icon "Erase input" at bounding box center [684, 40] width 5 height 7
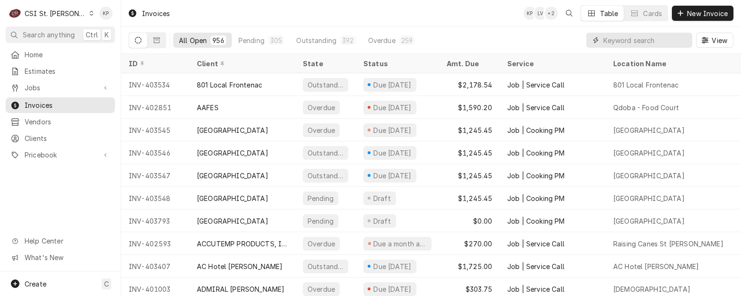
click at [623, 42] on input "Dynamic Content Wrapper" at bounding box center [645, 40] width 84 height 15
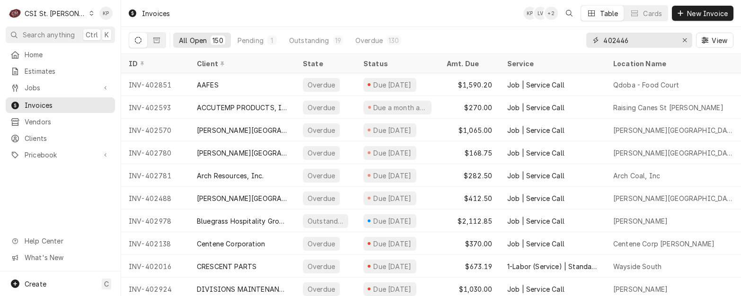
type input "402446"
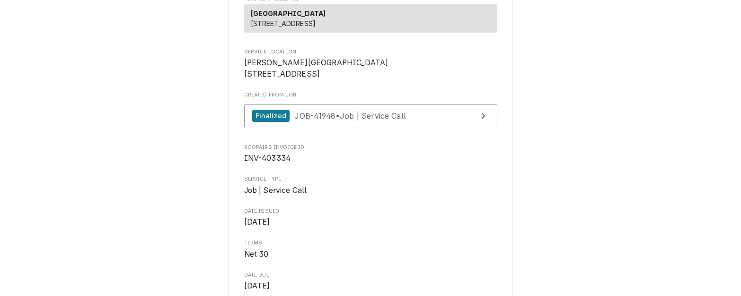
scroll to position [142, 0]
